Goal: Task Accomplishment & Management: Manage account settings

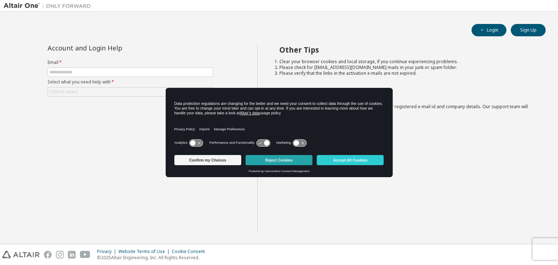
click at [269, 159] on button "Reject Cookies" at bounding box center [279, 160] width 67 height 10
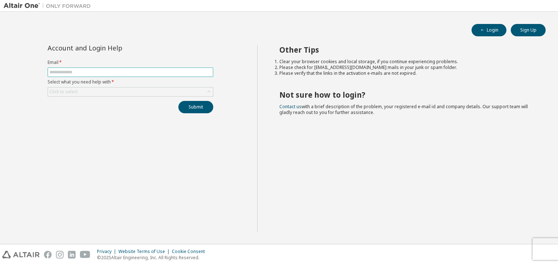
click at [144, 71] on input "text" at bounding box center [130, 72] width 162 height 6
type input "**********"
click at [143, 91] on div "Click to select" at bounding box center [130, 92] width 165 height 9
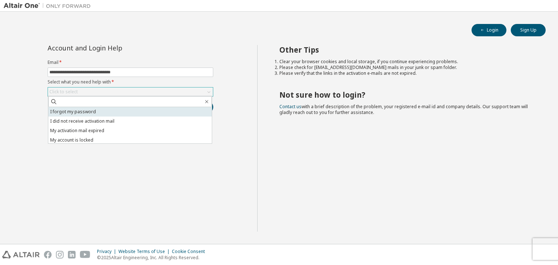
click at [125, 110] on li "I forgot my password" at bounding box center [130, 111] width 164 height 9
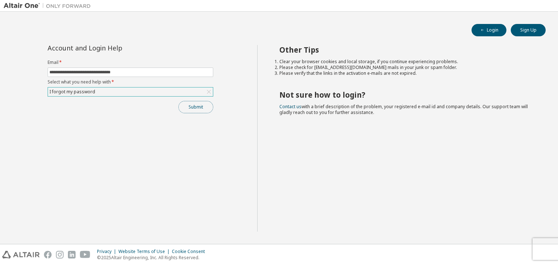
click at [189, 104] on button "Submit" at bounding box center [195, 107] width 35 height 12
click at [538, 29] on button "Sign Up" at bounding box center [528, 30] width 35 height 12
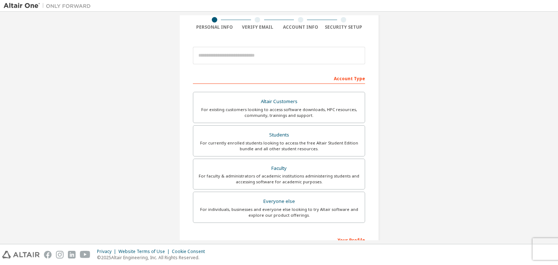
scroll to position [109, 0]
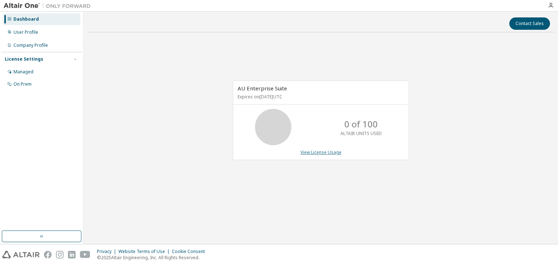
click at [327, 151] on link "View License Usage" at bounding box center [321, 152] width 41 height 6
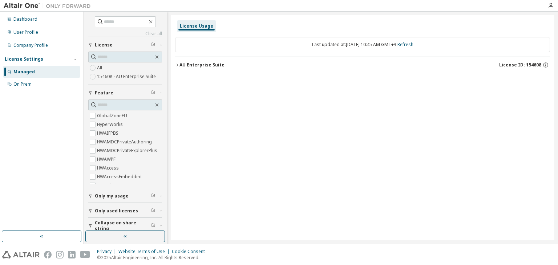
click at [102, 67] on label "All" at bounding box center [100, 68] width 7 height 9
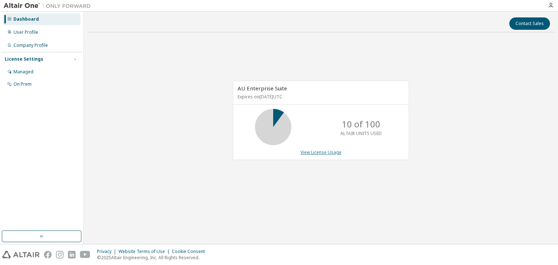
click at [325, 153] on link "View License Usage" at bounding box center [321, 152] width 41 height 6
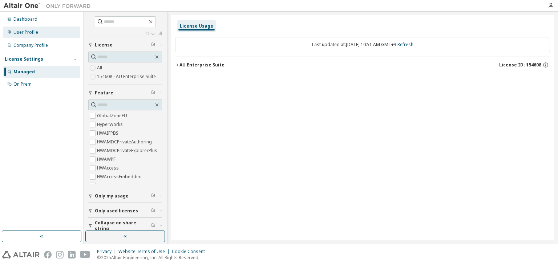
click at [33, 31] on div "User Profile" at bounding box center [25, 32] width 25 height 6
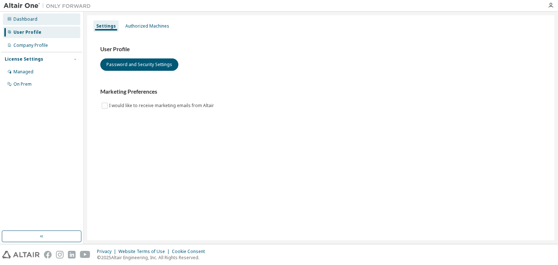
click at [16, 15] on div "Dashboard" at bounding box center [41, 19] width 77 height 12
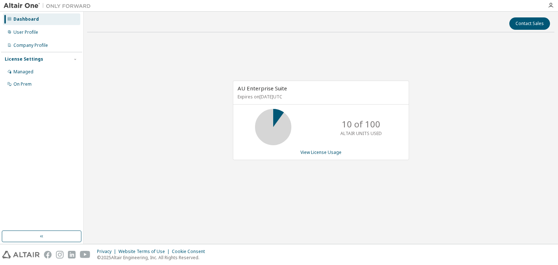
click at [554, 3] on div at bounding box center [551, 6] width 15 height 6
click at [553, 4] on icon "button" at bounding box center [551, 6] width 6 height 6
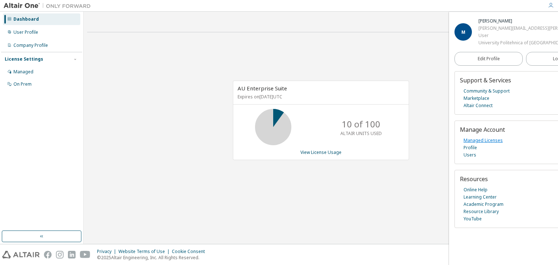
click at [483, 143] on link "Managed Licenses" at bounding box center [483, 140] width 39 height 7
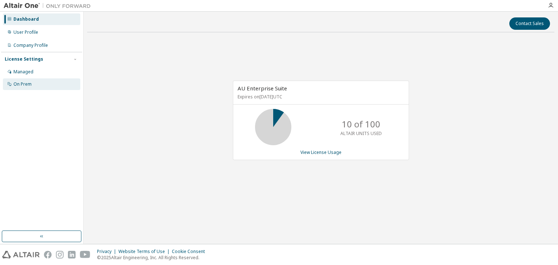
click at [25, 82] on div "On Prem" at bounding box center [22, 84] width 18 height 6
click at [39, 80] on div "On Prem" at bounding box center [41, 85] width 77 height 12
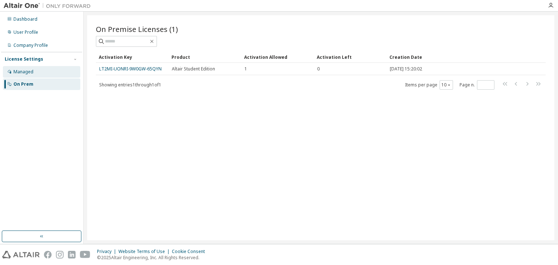
click at [53, 73] on div "Managed" at bounding box center [41, 72] width 77 height 12
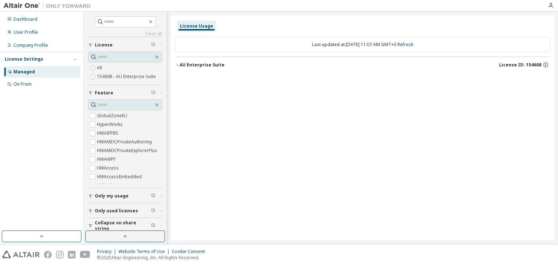
click at [115, 213] on span "Only used licenses" at bounding box center [116, 211] width 43 height 6
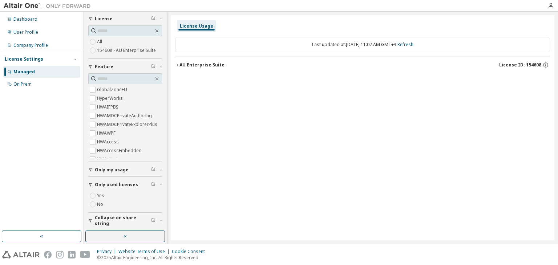
click at [119, 172] on button "Only my usage" at bounding box center [125, 170] width 74 height 16
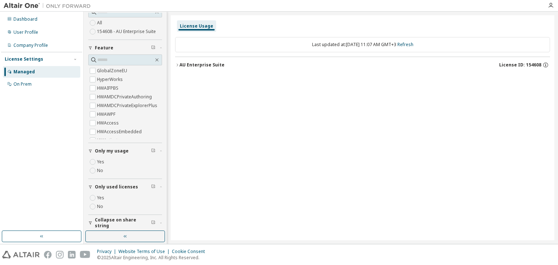
scroll to position [48, 0]
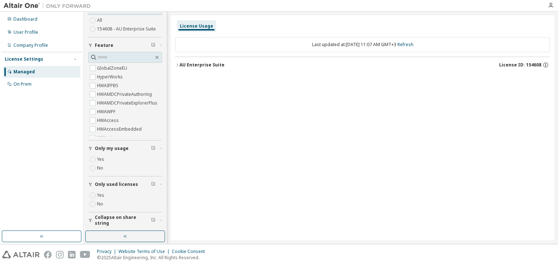
click at [102, 194] on label "Yes" at bounding box center [101, 195] width 9 height 9
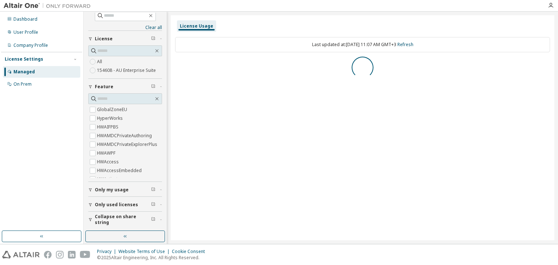
scroll to position [0, 0]
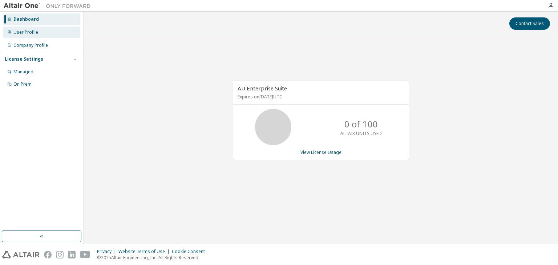
click at [41, 35] on div "User Profile" at bounding box center [41, 33] width 77 height 12
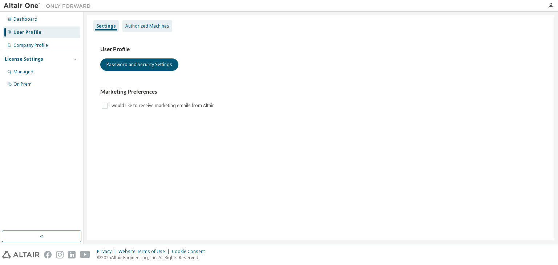
click at [148, 26] on div "Authorized Machines" at bounding box center [147, 26] width 44 height 6
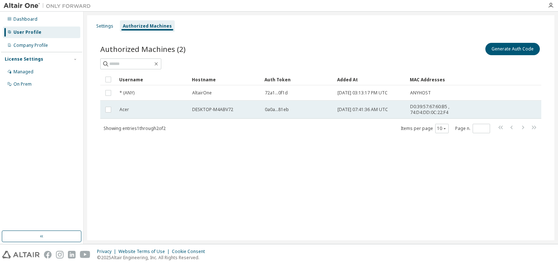
click at [116, 108] on td "Acer" at bounding box center [152, 110] width 73 height 18
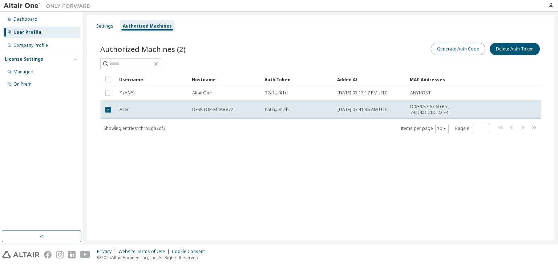
click at [437, 49] on button "Generate Auth Code" at bounding box center [458, 49] width 55 height 12
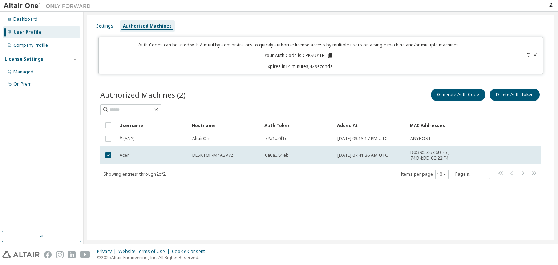
click at [329, 56] on icon at bounding box center [331, 55] width 4 height 5
click at [299, 85] on div "Authorized Machines (2) Generate Auth Code Delete Auth Token Clear Load Save Sa…" at bounding box center [321, 139] width 459 height 120
click at [262, 79] on div "Authorized Machines (2) Generate Auth Code Delete Auth Token Clear Load Save Sa…" at bounding box center [321, 139] width 459 height 120
click at [276, 92] on div "Authorized Machines (2) Generate Auth Code Delete Auth Token" at bounding box center [320, 94] width 441 height 15
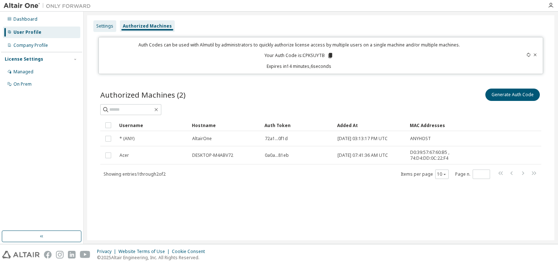
click at [109, 26] on div "Settings" at bounding box center [104, 26] width 17 height 6
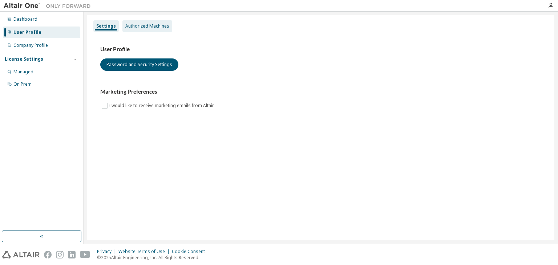
click at [148, 28] on div "Authorized Machines" at bounding box center [147, 26] width 44 height 6
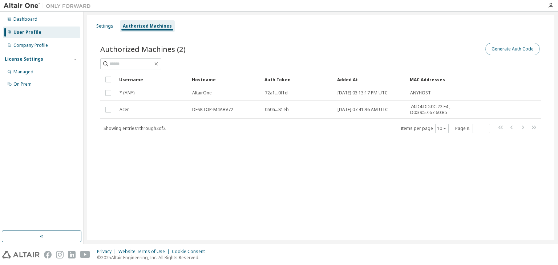
click at [489, 50] on button "Generate Auth Code" at bounding box center [513, 49] width 55 height 12
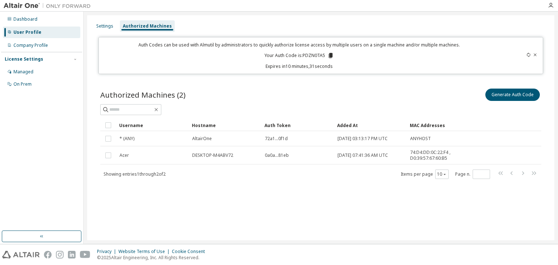
click at [535, 54] on icon at bounding box center [535, 55] width 4 height 4
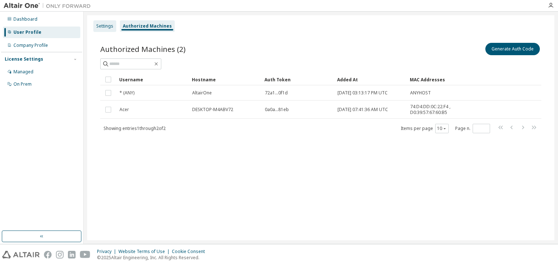
click at [102, 27] on div "Settings" at bounding box center [104, 26] width 17 height 6
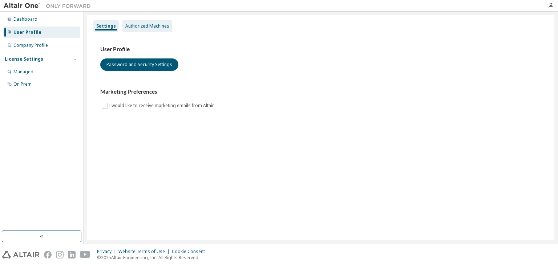
click at [132, 23] on div "Authorized Machines" at bounding box center [147, 26] width 44 height 6
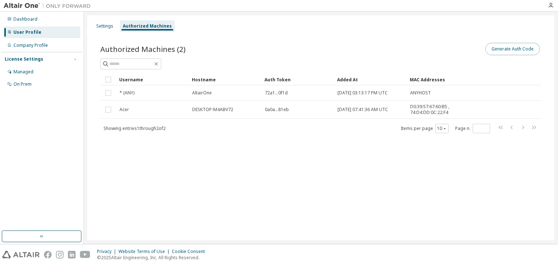
click at [496, 52] on button "Generate Auth Code" at bounding box center [513, 49] width 55 height 12
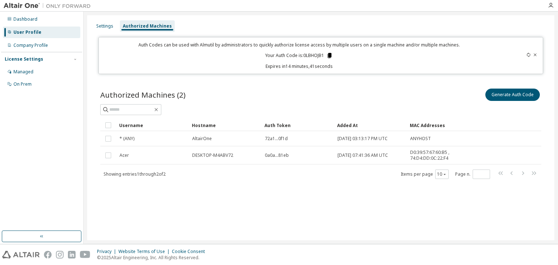
click at [329, 56] on icon at bounding box center [329, 55] width 7 height 7
